Goal: Task Accomplishment & Management: Complete application form

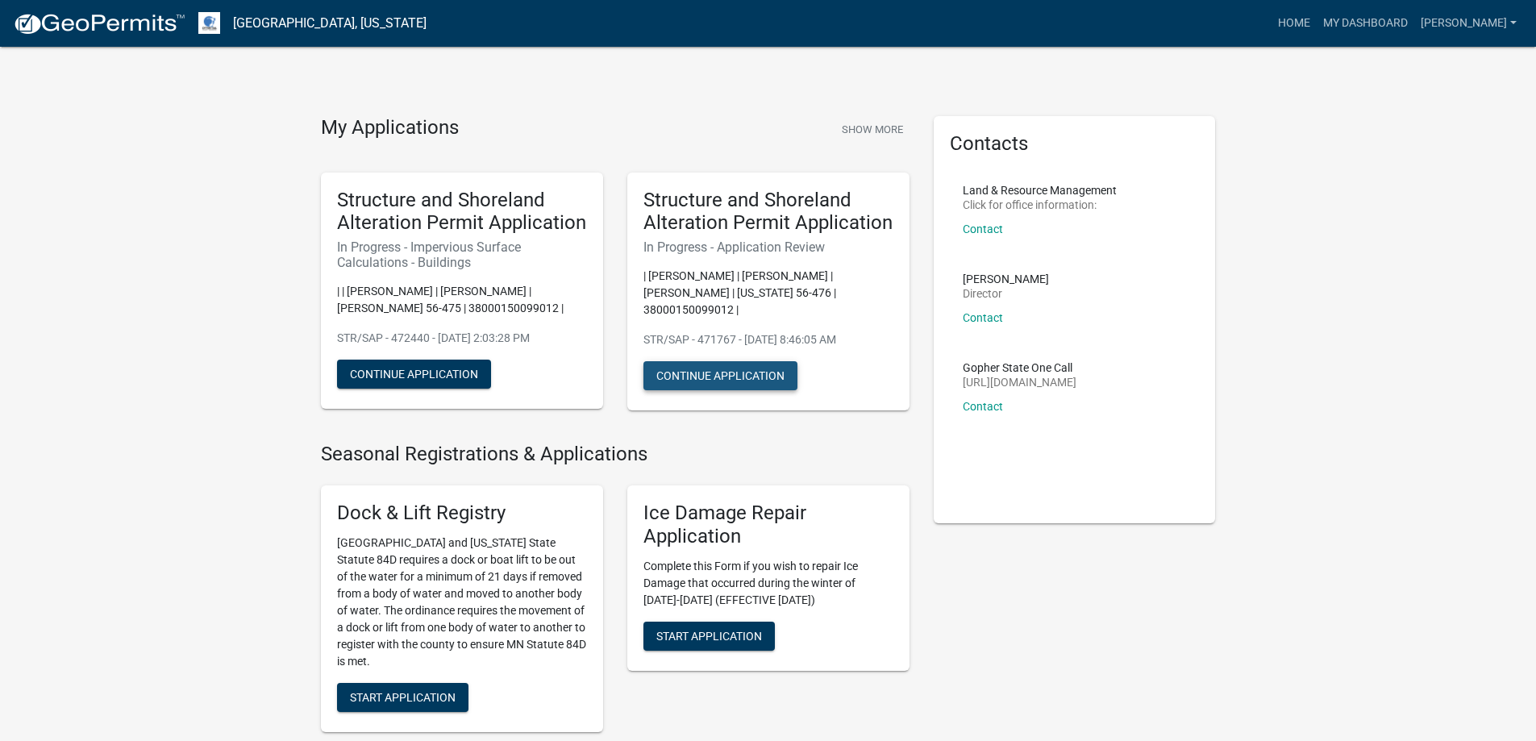
click at [712, 361] on button "Continue Application" at bounding box center [720, 375] width 154 height 29
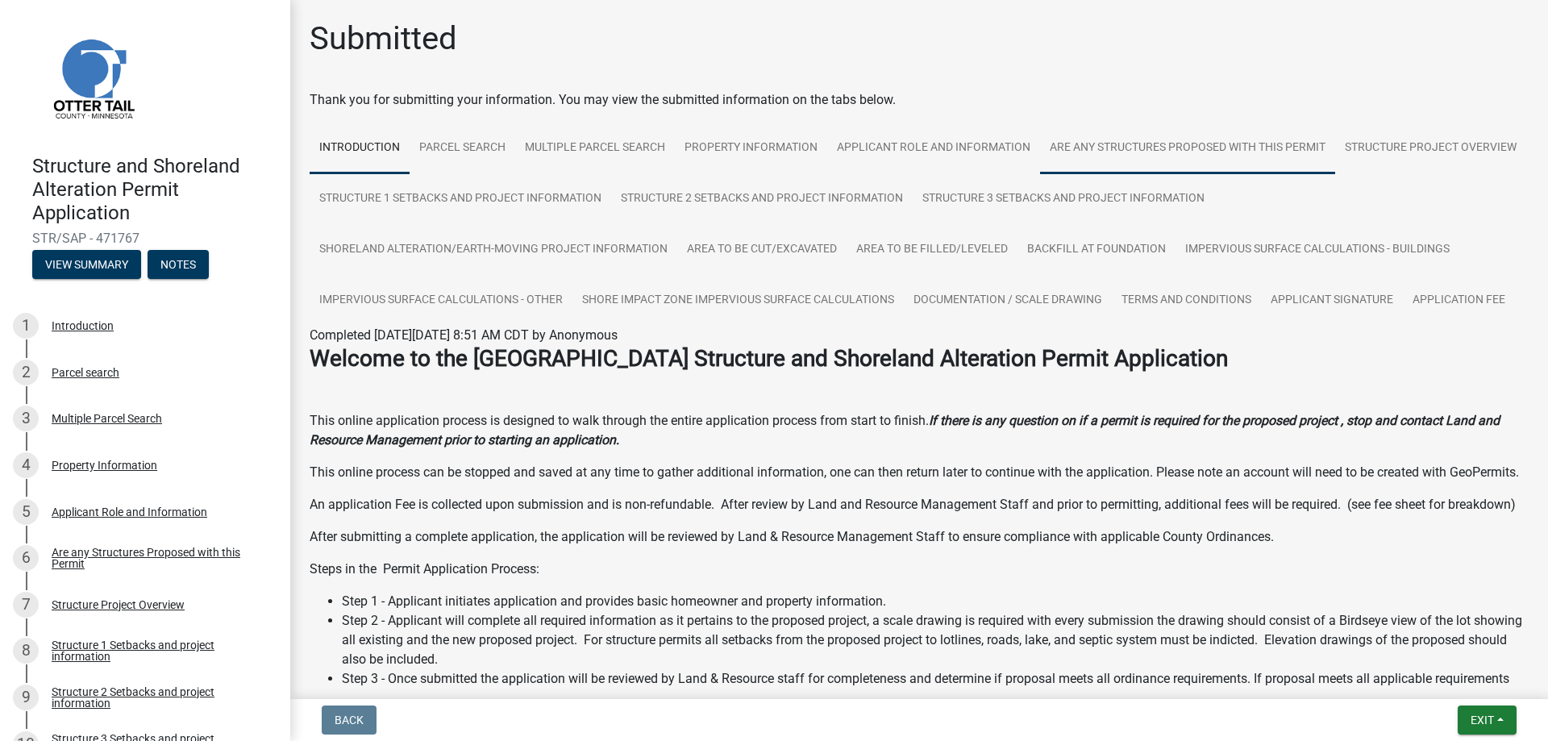
click at [1151, 148] on link "Are any Structures Proposed with this Permit" at bounding box center [1187, 149] width 295 height 52
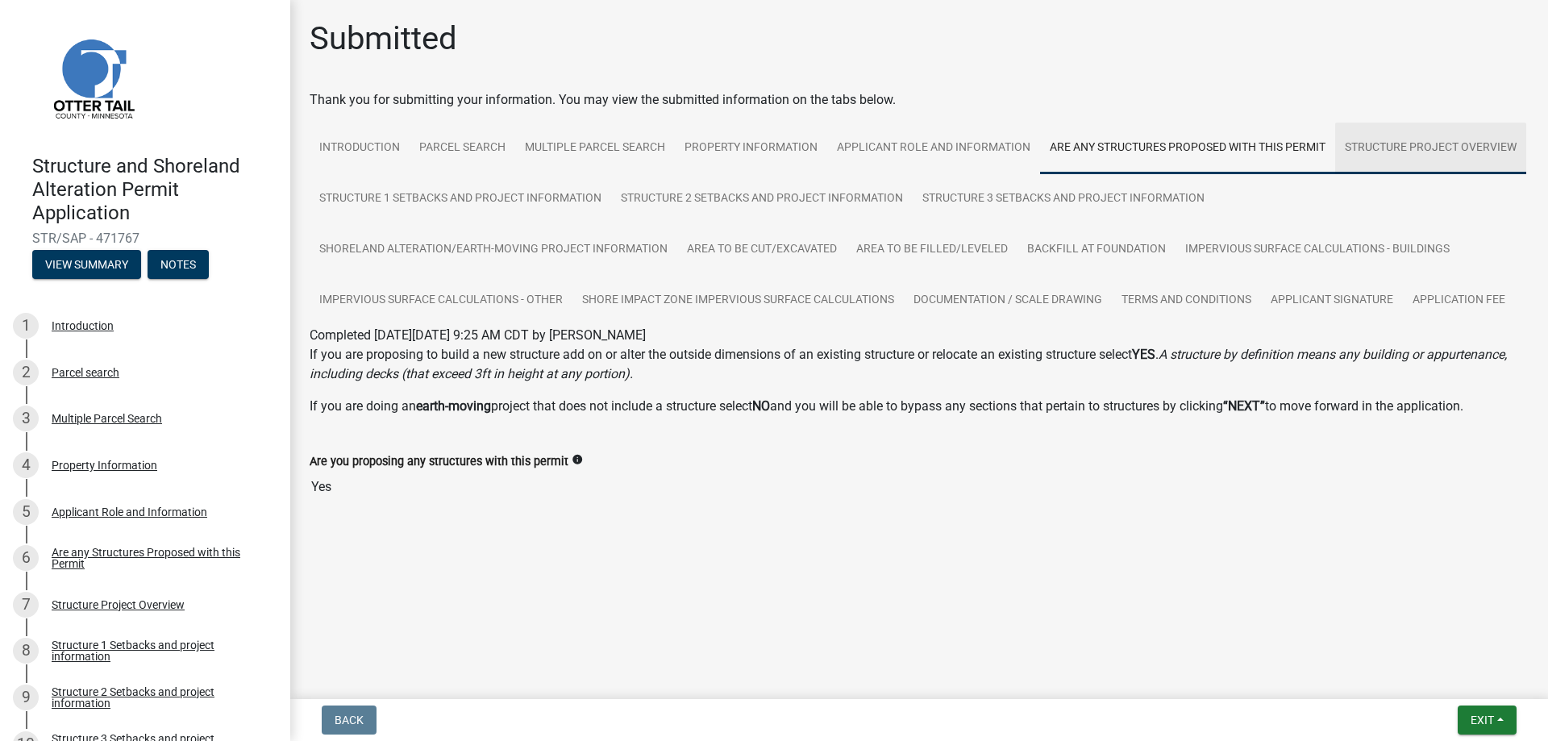
click at [1417, 147] on link "Structure Project Overview" at bounding box center [1430, 149] width 191 height 52
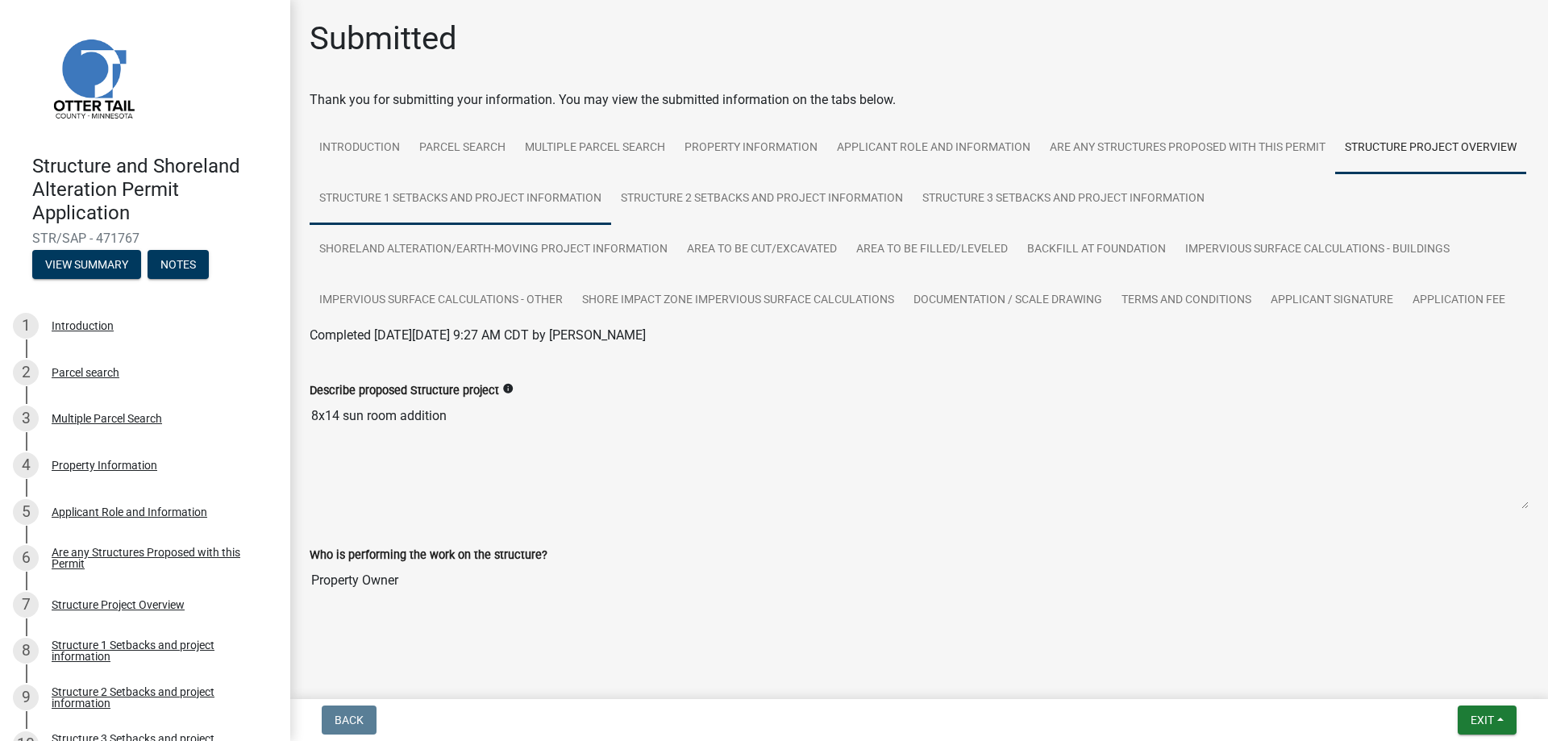
click at [483, 201] on link "Structure 1 Setbacks and project information" at bounding box center [461, 199] width 302 height 52
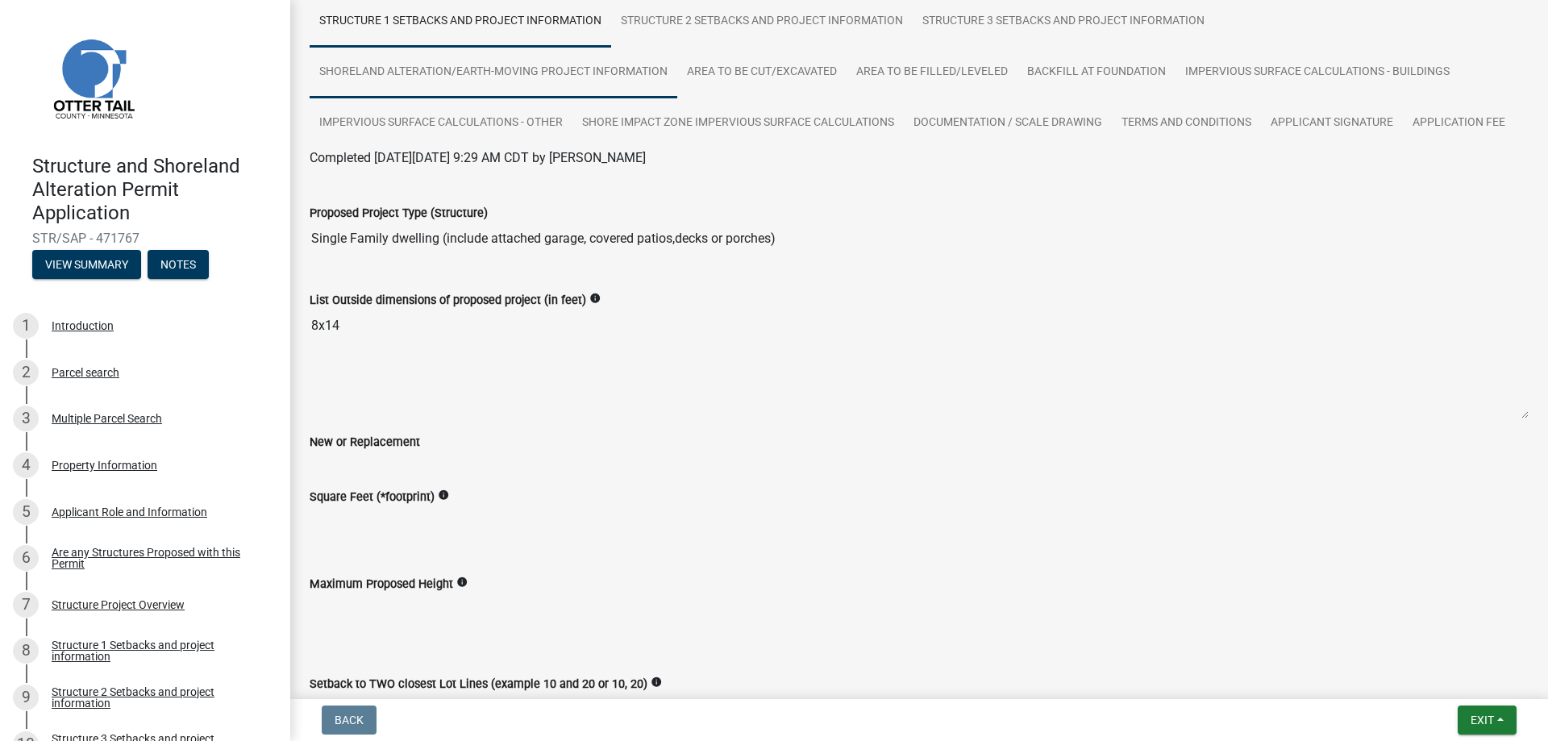
scroll to position [138, 0]
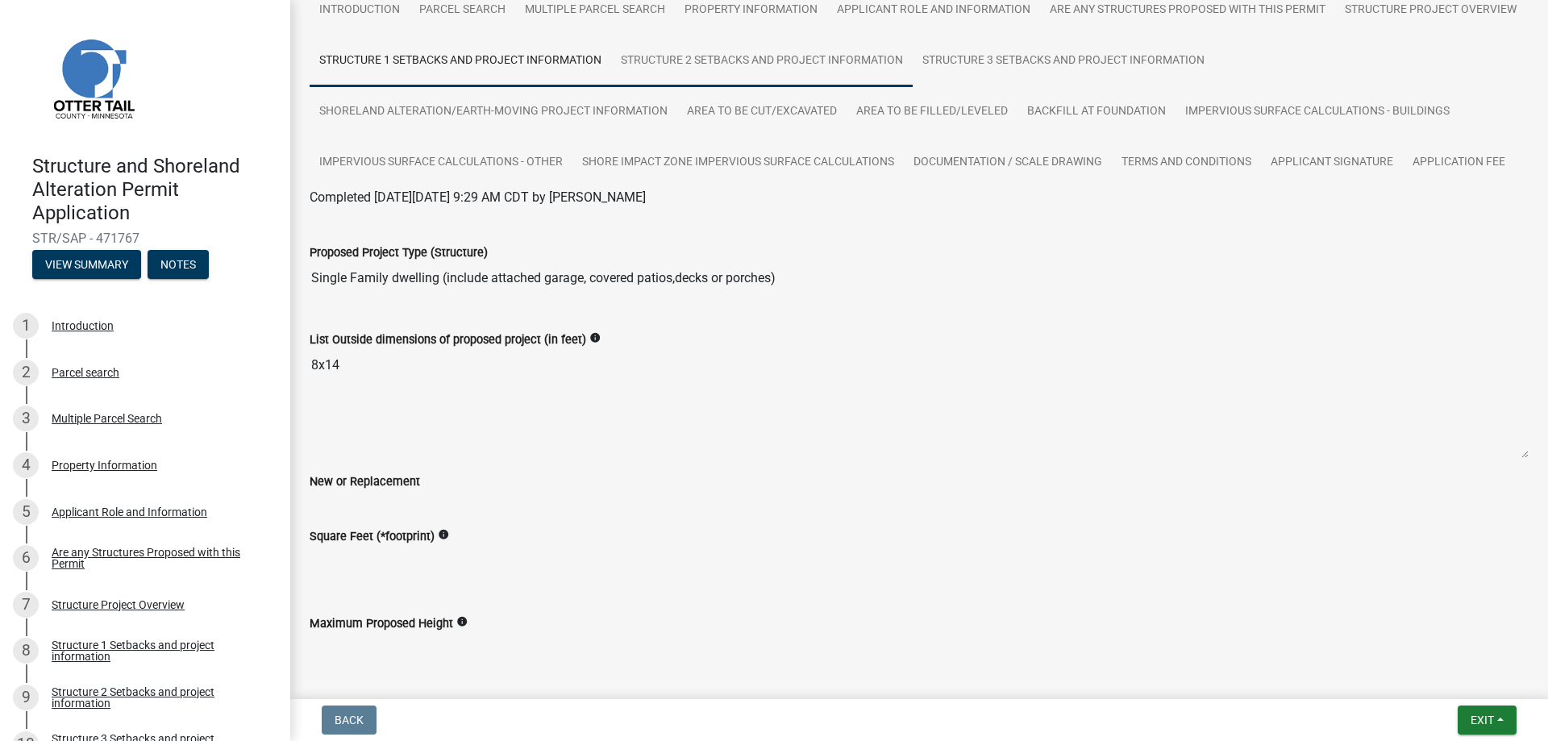
click at [913, 60] on link "Structure 2 Setbacks and project information" at bounding box center [762, 61] width 302 height 52
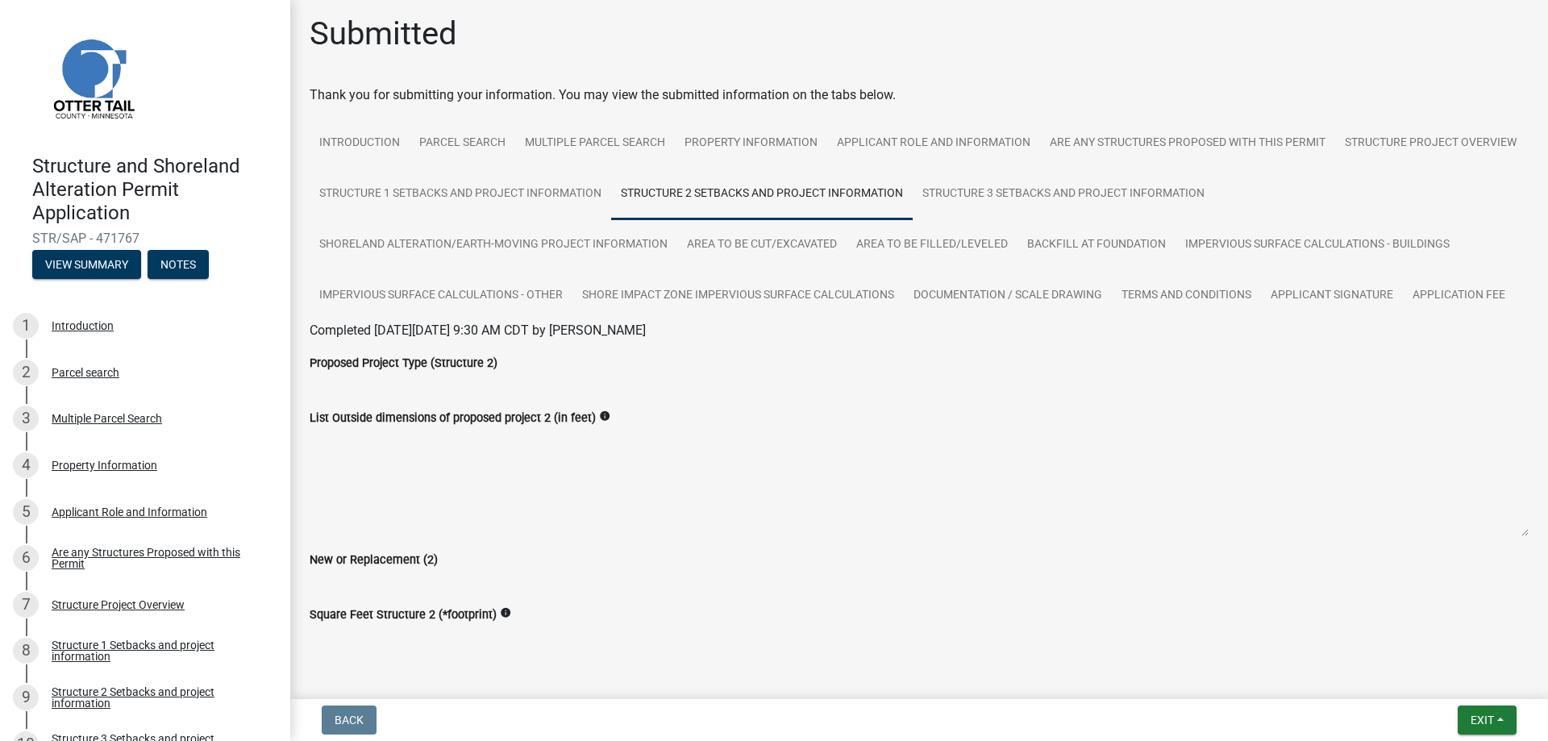
scroll to position [0, 0]
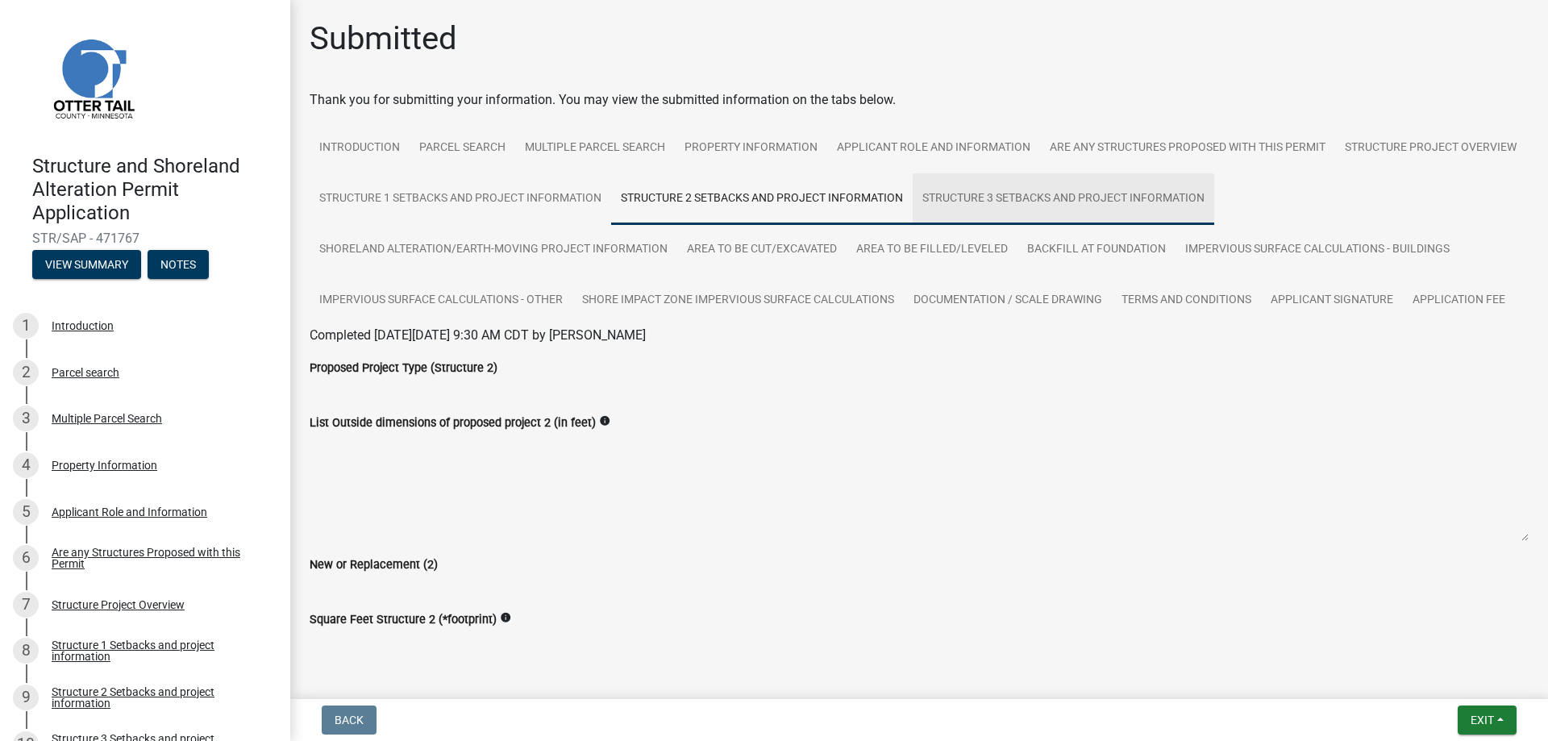
click at [1214, 194] on link "Structure 3 Setbacks and project information" at bounding box center [1064, 199] width 302 height 52
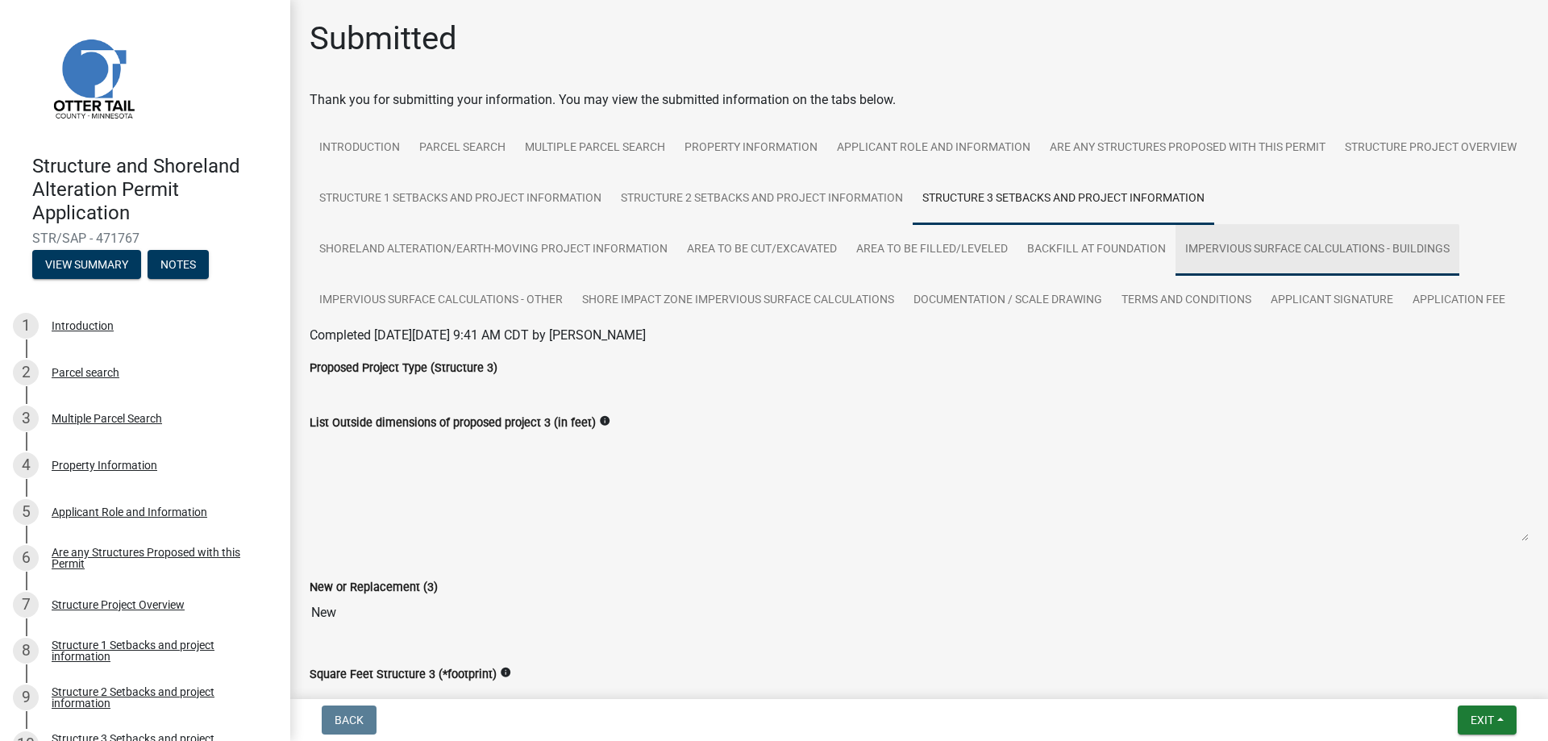
click at [1245, 245] on link "Impervious Surface Calculations - Buildings" at bounding box center [1318, 250] width 284 height 52
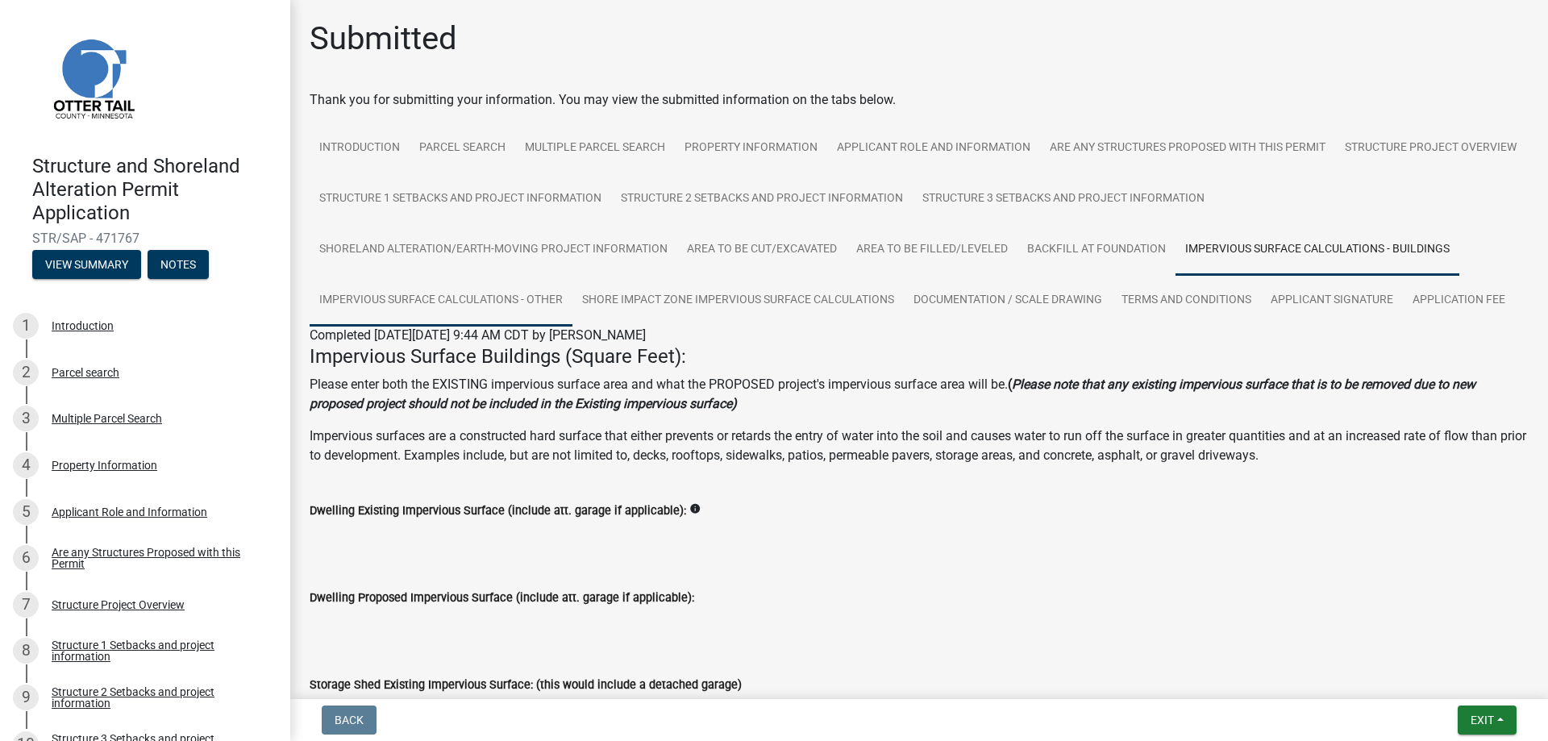
click at [462, 302] on link "Impervious Surface Calculations - Other" at bounding box center [441, 301] width 263 height 52
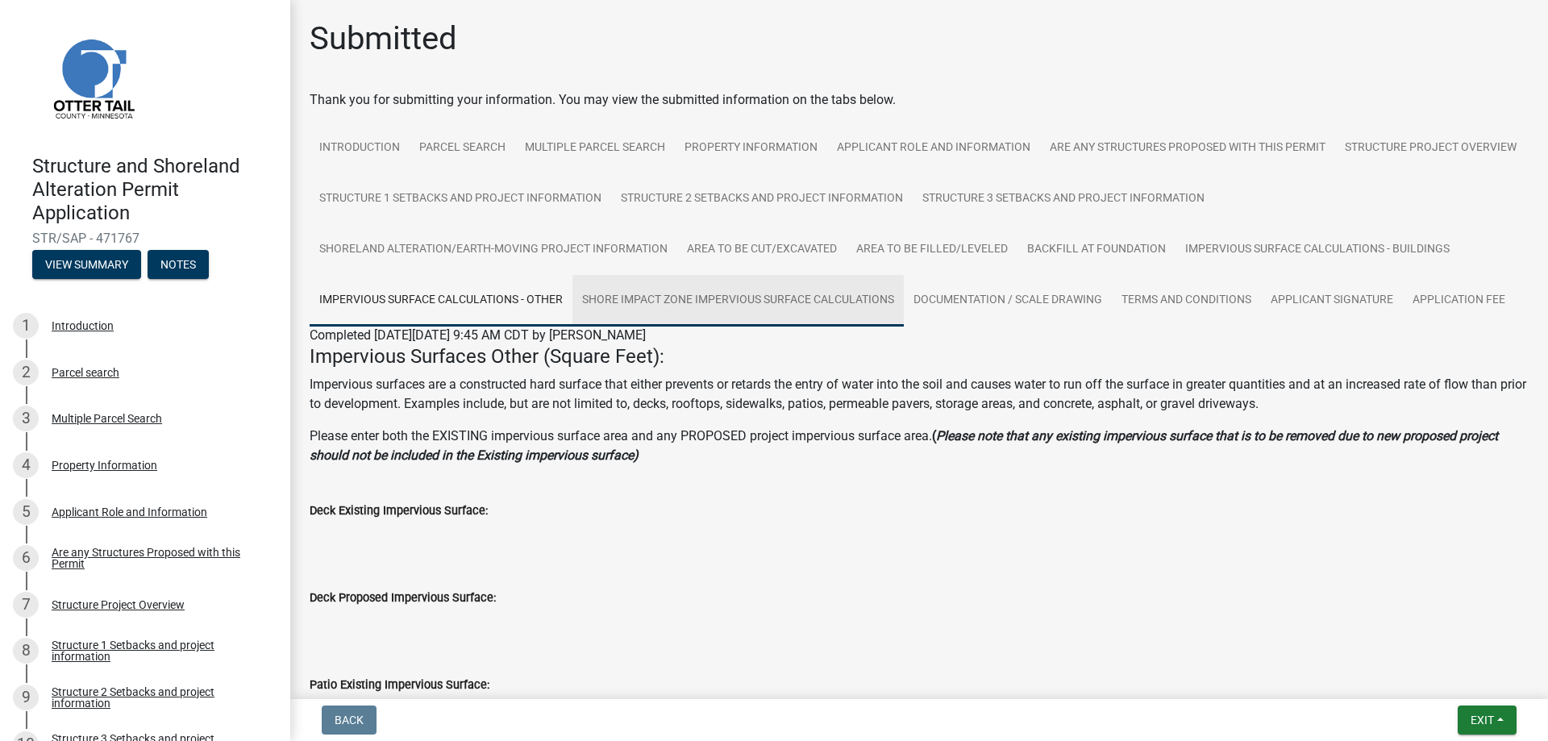
click at [730, 306] on link "Shore Impact Zone Impervious Surface Calculations" at bounding box center [737, 301] width 331 height 52
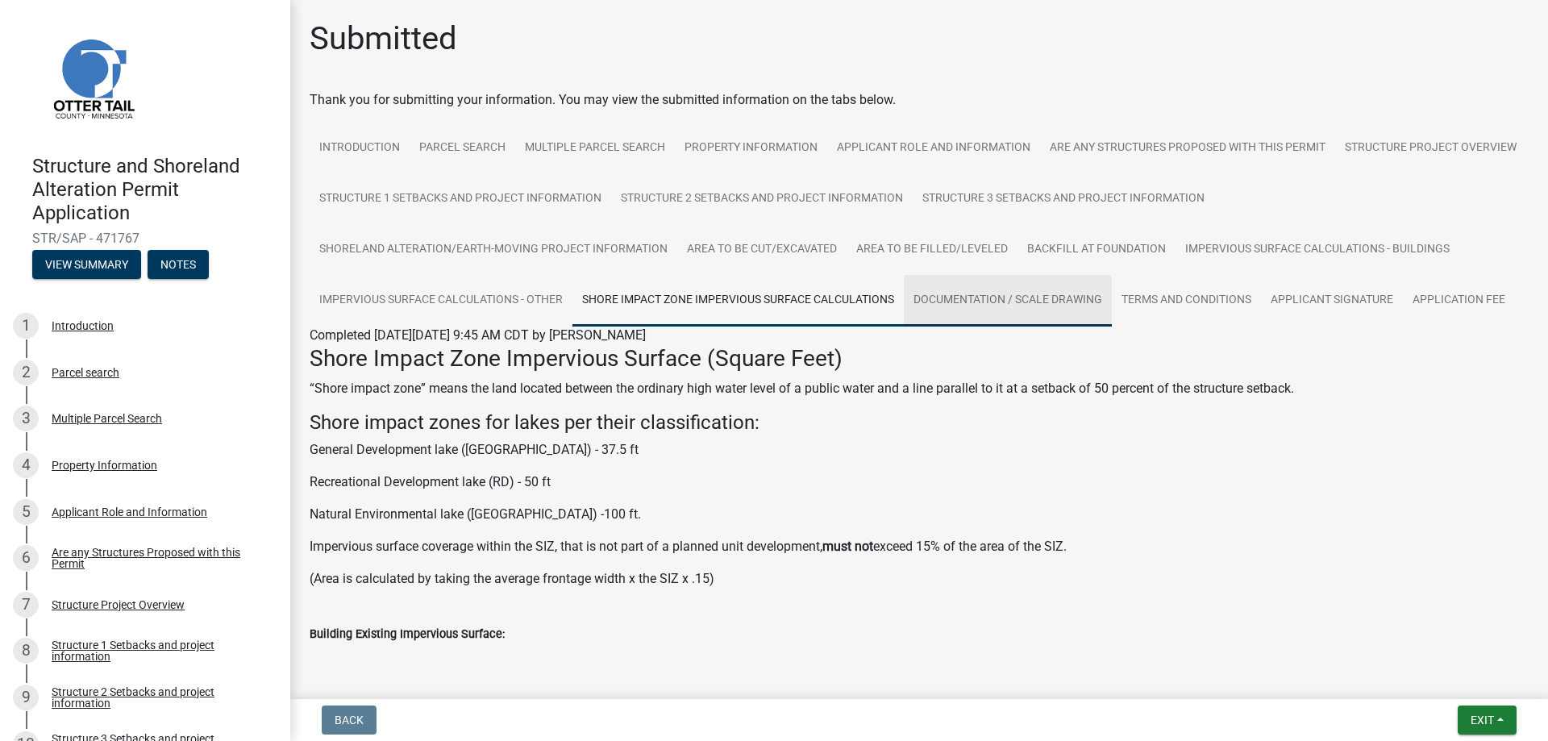
click at [959, 300] on link "Documentation / Scale Drawing" at bounding box center [1008, 301] width 208 height 52
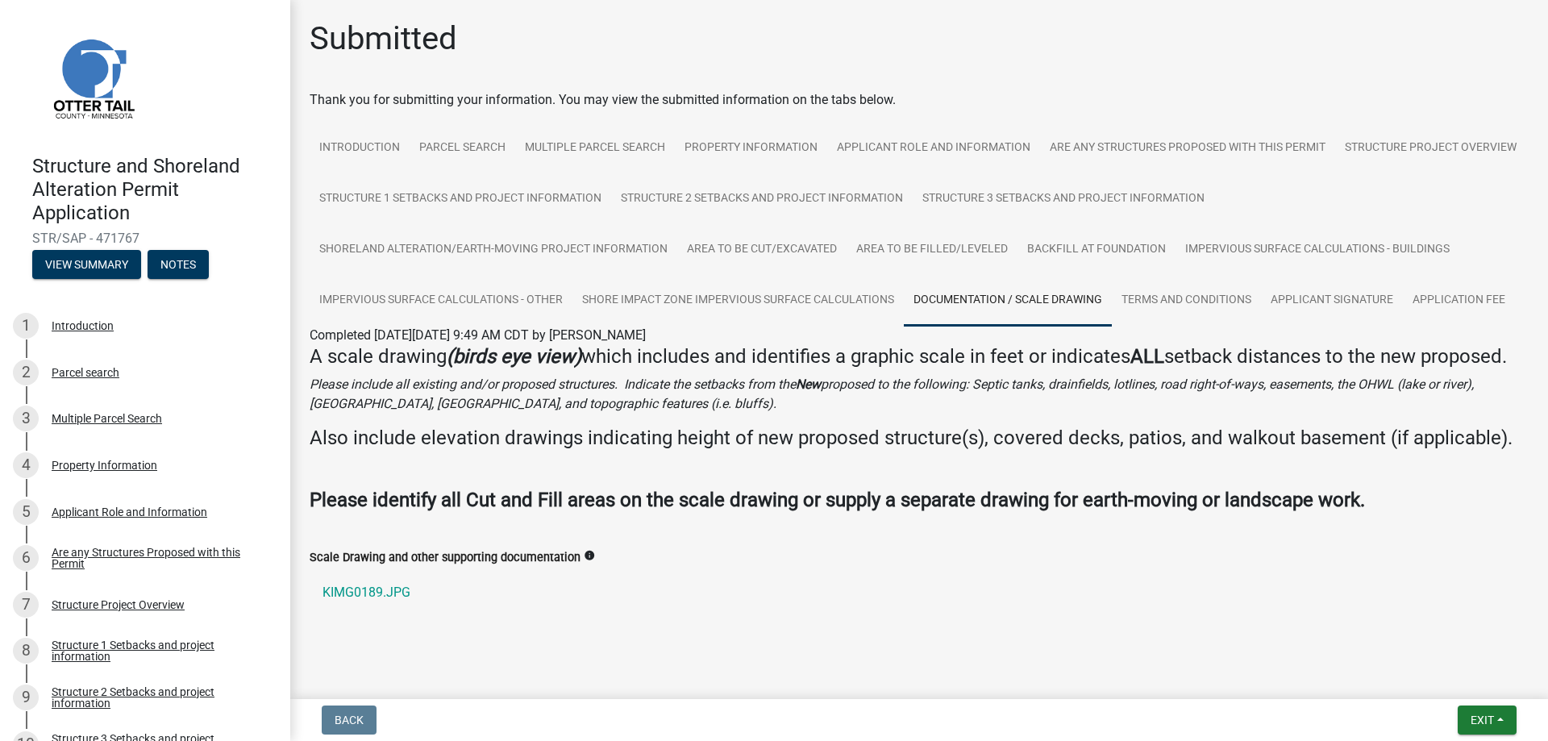
scroll to position [44, 0]
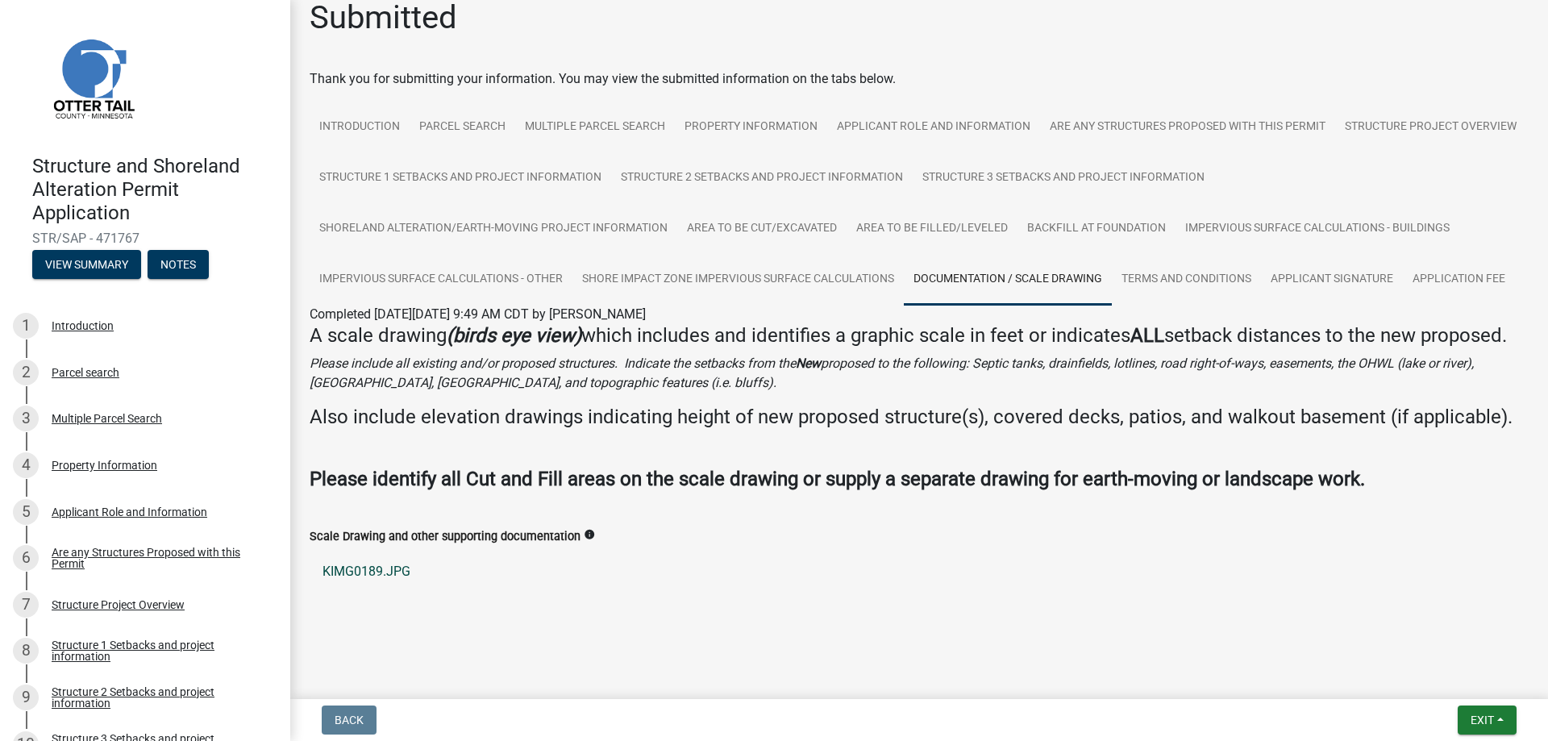
click at [356, 572] on link "KIMG0189.JPG" at bounding box center [919, 571] width 1219 height 39
click at [1189, 254] on link "Terms and Conditions" at bounding box center [1186, 280] width 149 height 52
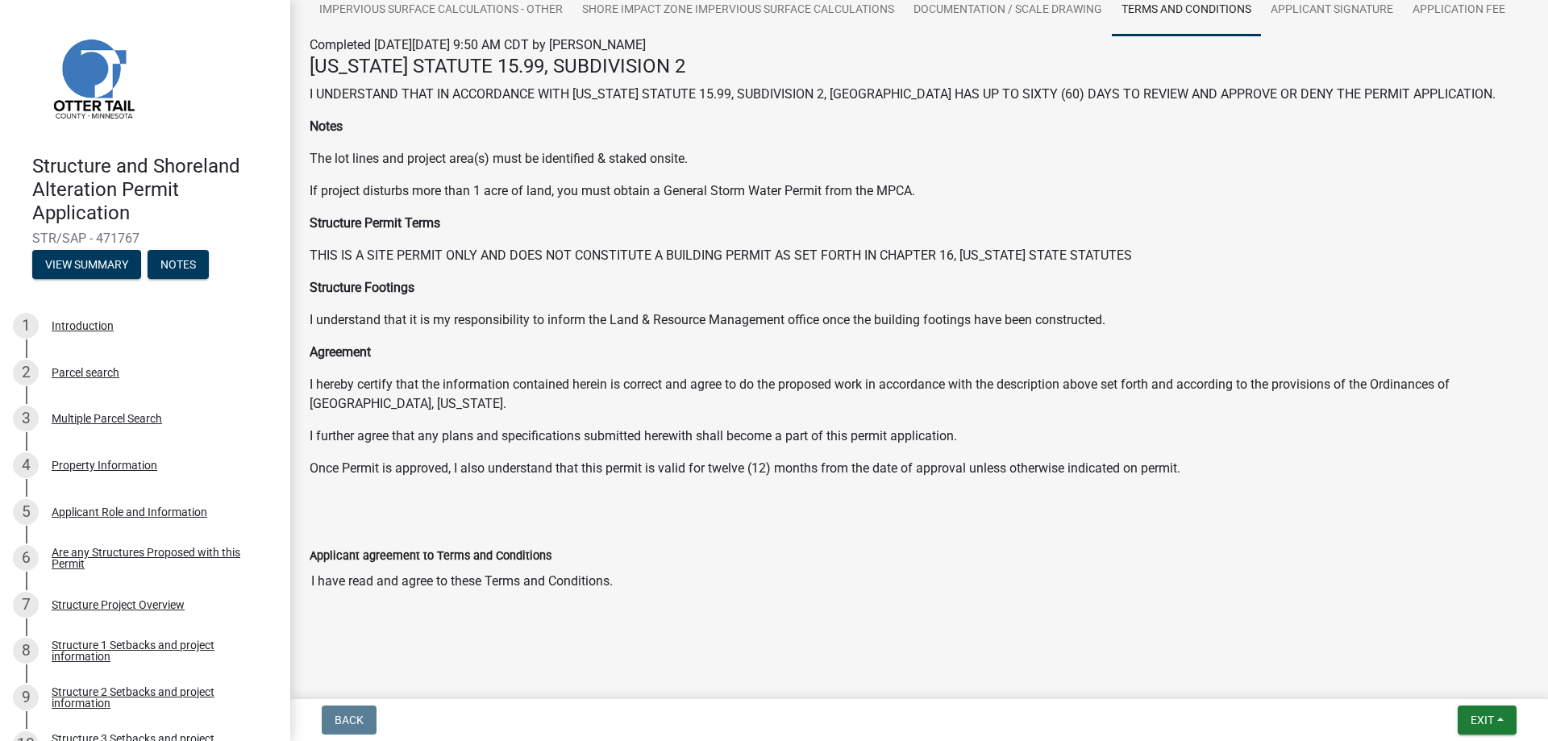
scroll to position [0, 0]
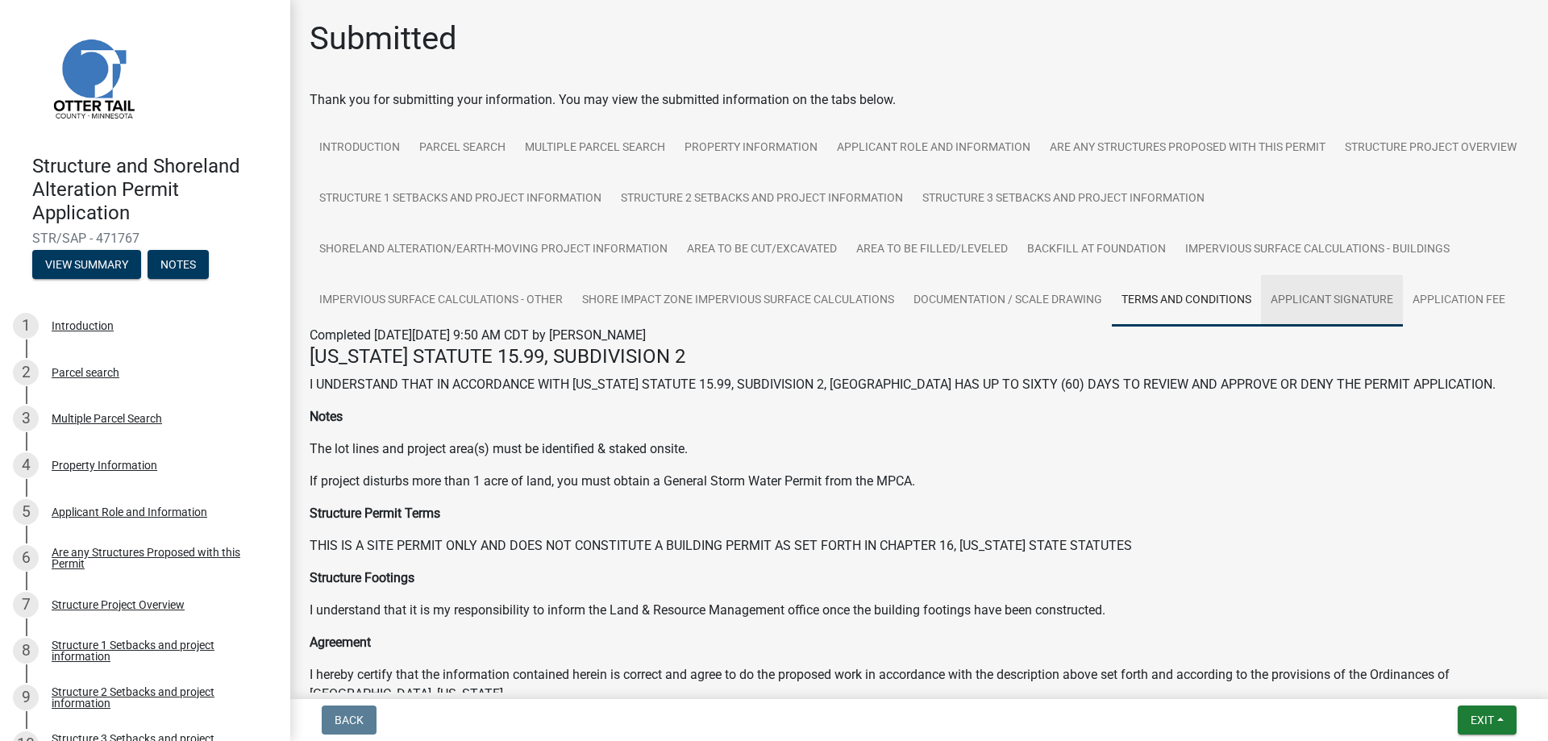
click at [1314, 303] on link "Applicant Signature" at bounding box center [1332, 301] width 142 height 52
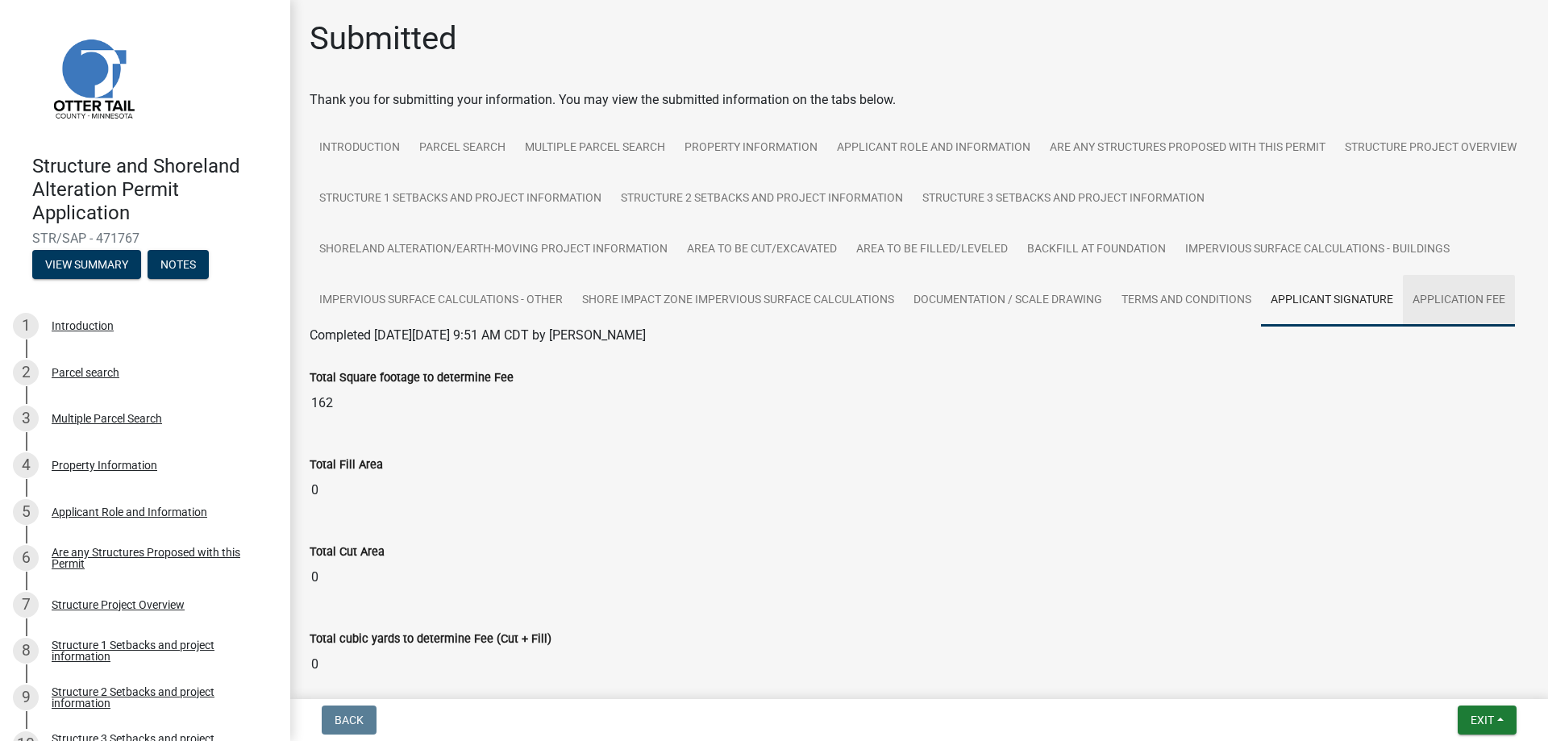
click at [1476, 293] on link "Application Fee" at bounding box center [1459, 301] width 112 height 52
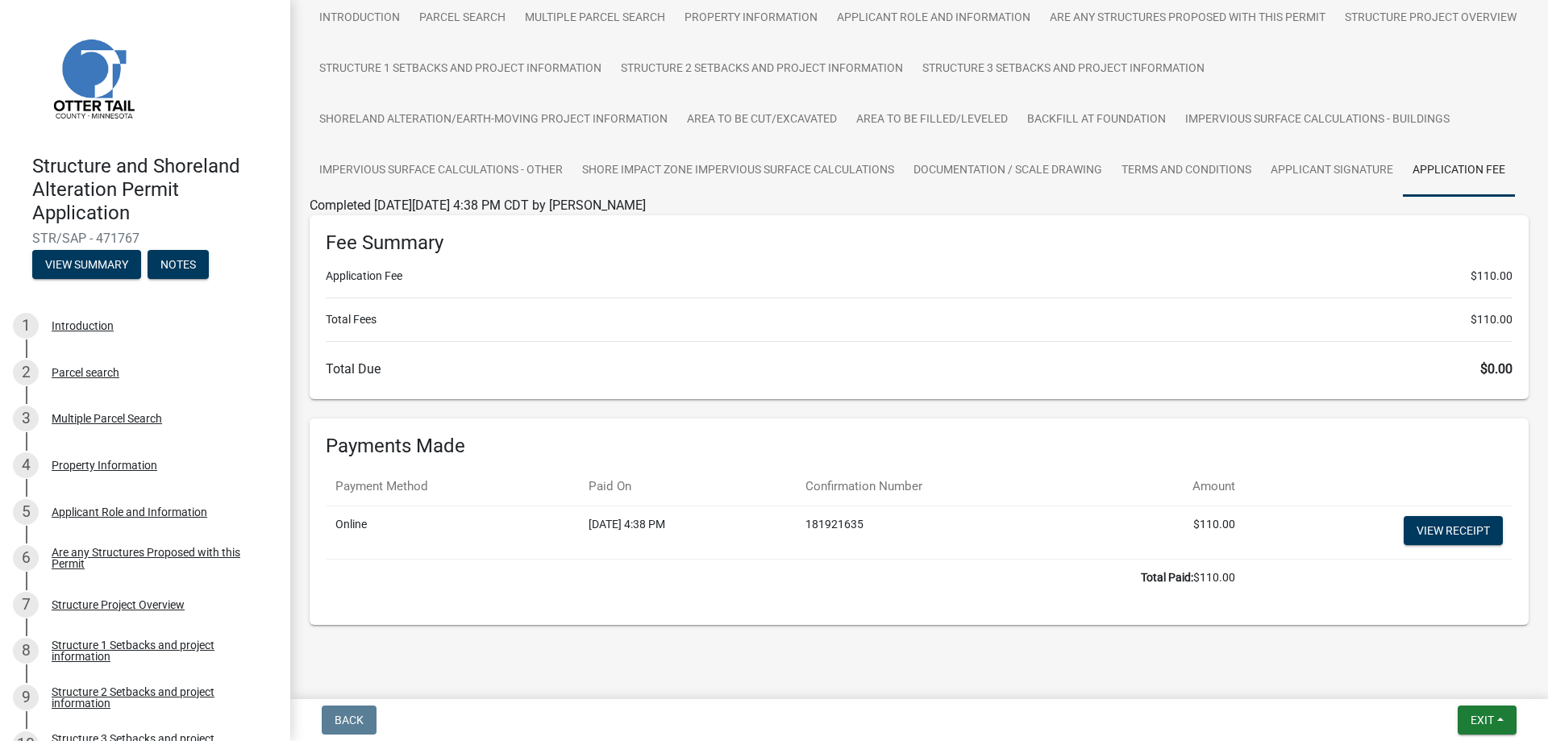
scroll to position [144, 0]
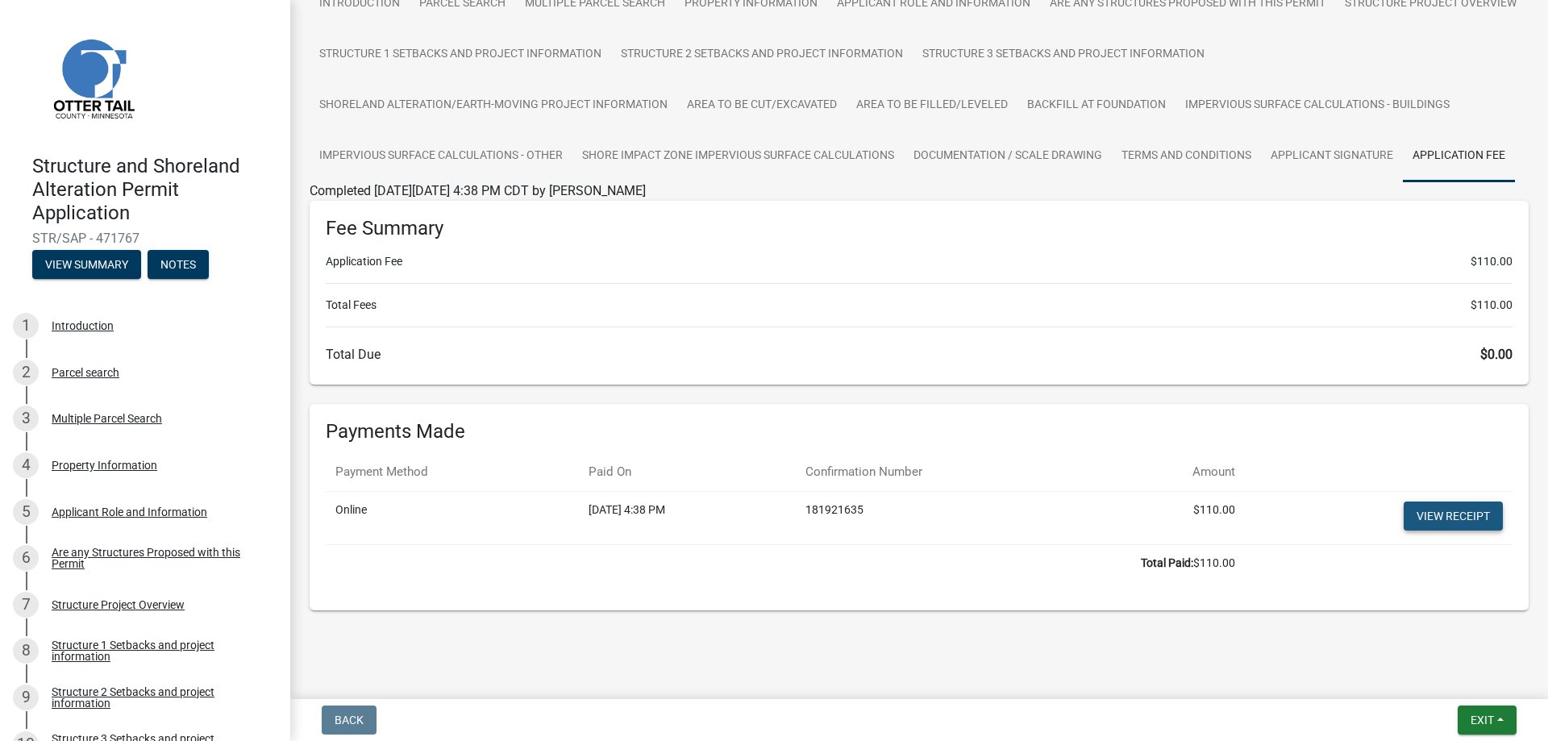
click at [1447, 517] on link "View receipt" at bounding box center [1453, 516] width 99 height 29
click at [1482, 715] on span "Exit" at bounding box center [1482, 720] width 23 height 13
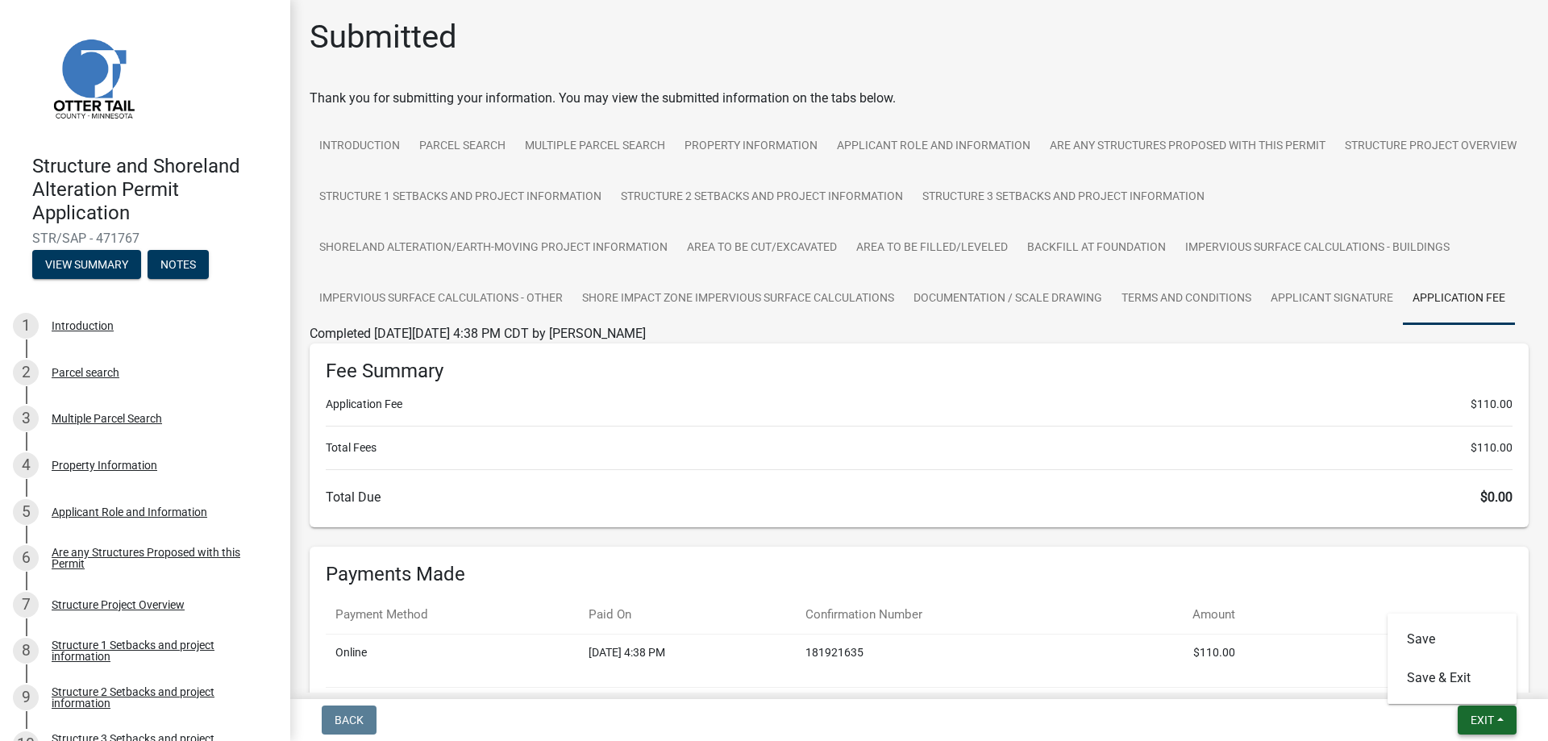
scroll to position [0, 0]
